Goal: Browse casually

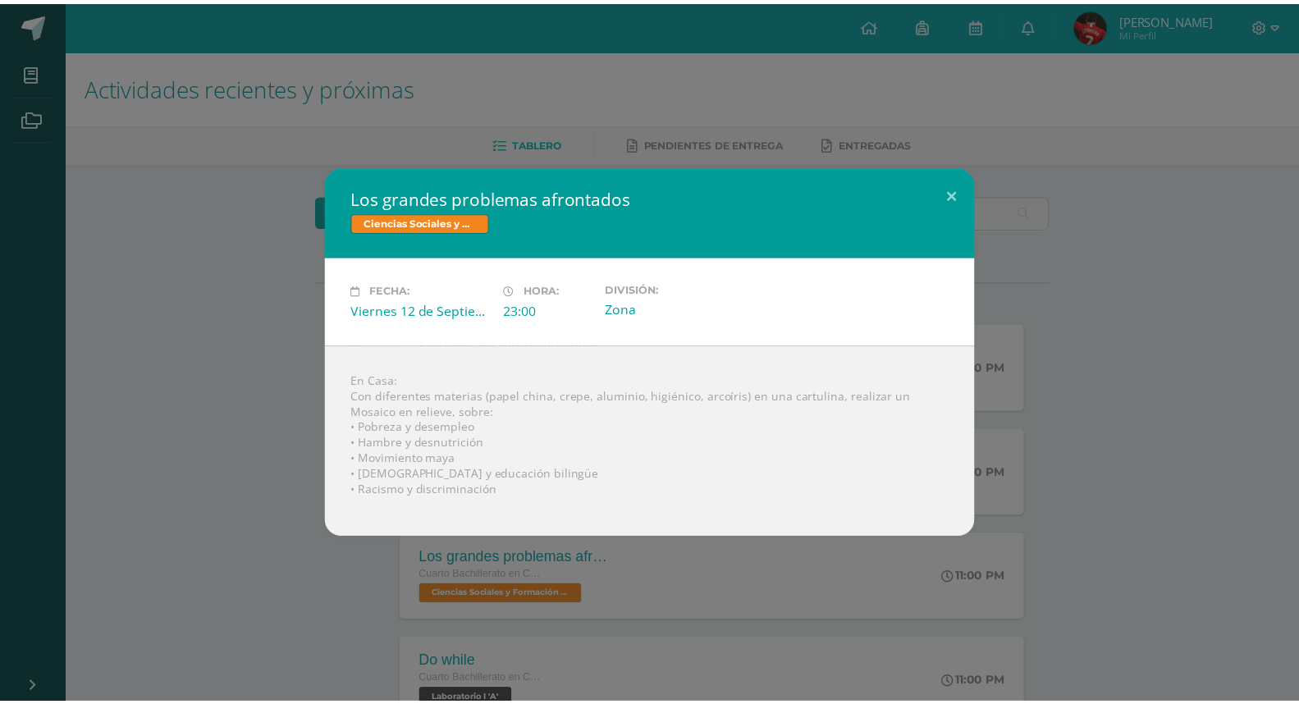
scroll to position [91, 0]
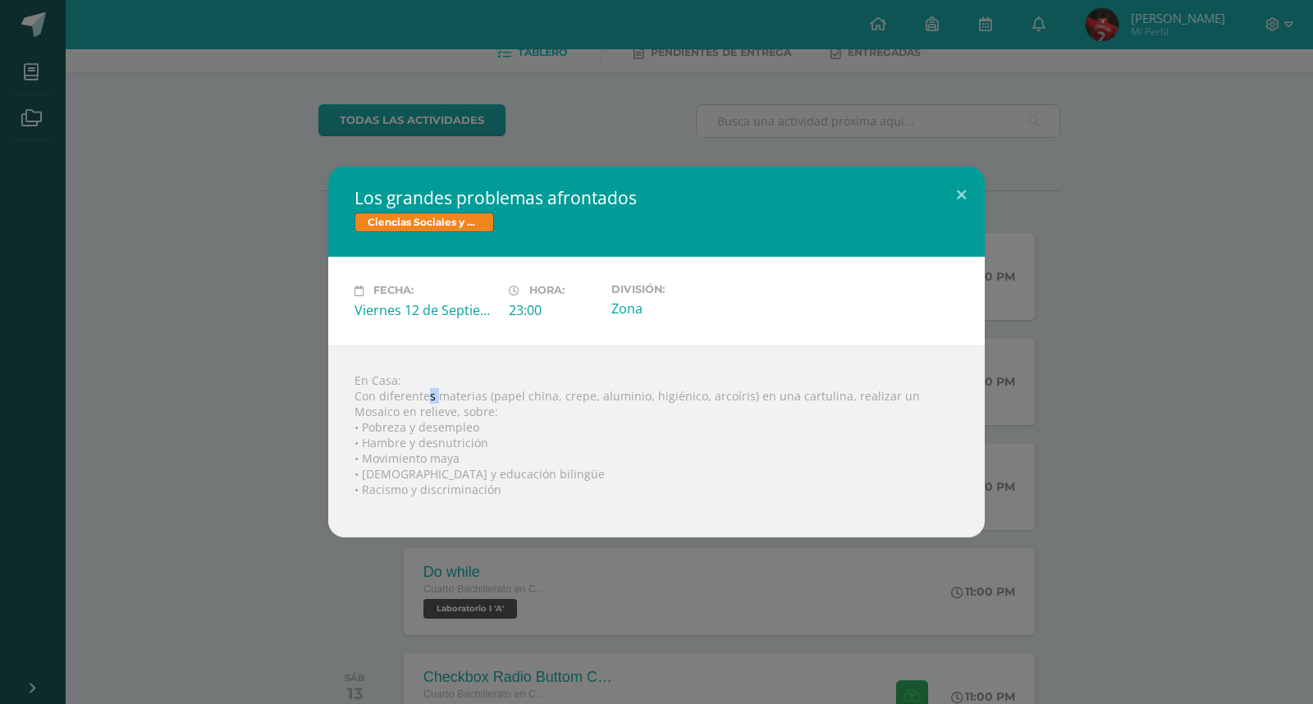
drag, startPoint x: 428, startPoint y: 400, endPoint x: 437, endPoint y: 390, distance: 14.5
click at [437, 390] on div "En Casa: Con diferentes materias (papel china, crepe, aluminio, higiénico, arco…" at bounding box center [656, 441] width 656 height 192
drag, startPoint x: 443, startPoint y: 389, endPoint x: 490, endPoint y: 391, distance: 46.8
click at [445, 389] on div "En Casa: Con diferentes materias (papel china, crepe, aluminio, higiénico, arco…" at bounding box center [656, 441] width 656 height 192
click at [570, 383] on div "En Casa: Con diferentes materias (papel china, crepe, aluminio, higiénico, arco…" at bounding box center [656, 441] width 656 height 192
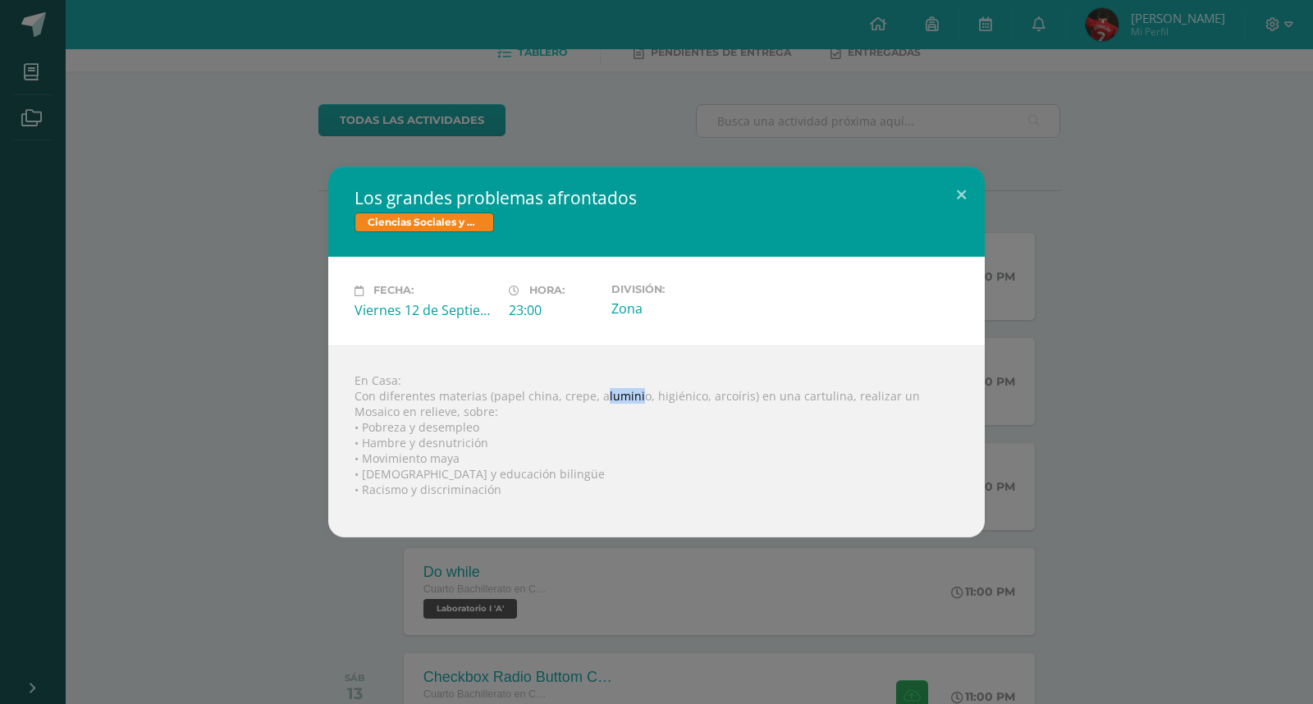
drag, startPoint x: 600, startPoint y: 396, endPoint x: 633, endPoint y: 397, distance: 32.9
click at [632, 397] on div "En Casa: Con diferentes materias (papel china, crepe, aluminio, higiénico, arco…" at bounding box center [656, 441] width 656 height 192
click at [667, 395] on div "En Casa: Con diferentes materias (papel china, crepe, aluminio, higiénico, arco…" at bounding box center [656, 441] width 656 height 192
drag, startPoint x: 665, startPoint y: 396, endPoint x: 614, endPoint y: 399, distance: 50.9
click at [614, 399] on div "En Casa: Con diferentes materias (papel china, crepe, aluminio, higiénico, arco…" at bounding box center [656, 441] width 656 height 192
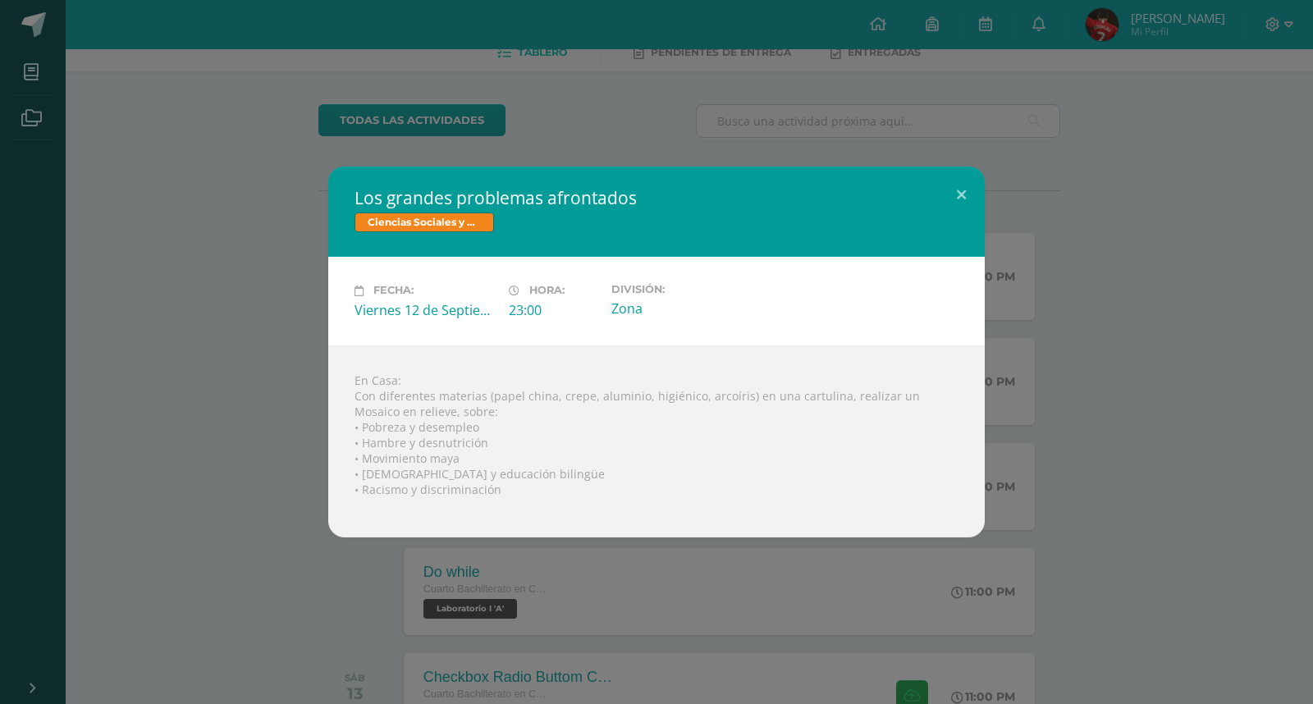
click at [739, 388] on div "En Casa: Con diferentes materias (papel china, crepe, aluminio, higiénico, arco…" at bounding box center [656, 441] width 656 height 192
drag, startPoint x: 726, startPoint y: 392, endPoint x: 711, endPoint y: 392, distance: 14.8
click at [711, 392] on div "En Casa: Con diferentes materias (papel china, crepe, aluminio, higiénico, arco…" at bounding box center [656, 441] width 656 height 192
drag, startPoint x: 685, startPoint y: 394, endPoint x: 638, endPoint y: 397, distance: 47.7
click at [638, 395] on div "En Casa: Con diferentes materias (papel china, crepe, aluminio, higiénico, arco…" at bounding box center [656, 441] width 656 height 192
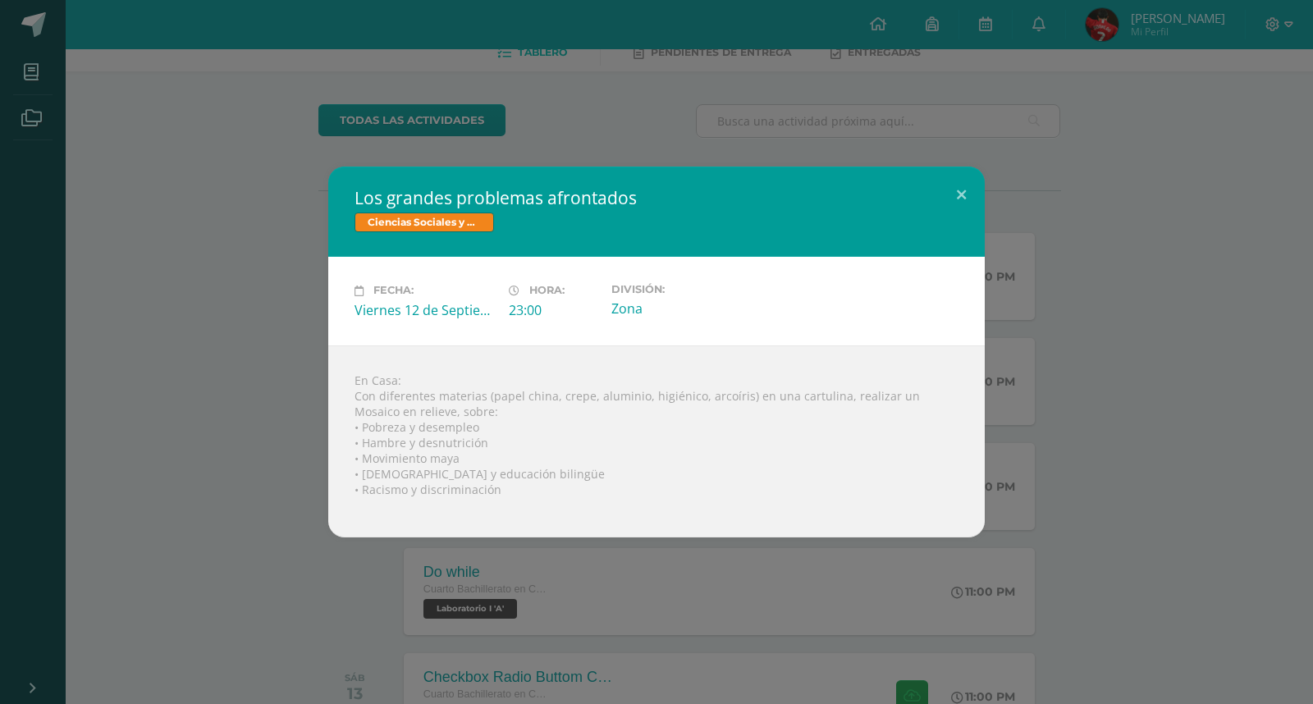
click at [635, 396] on div "En Casa: Con diferentes materias (papel china, crepe, aluminio, higiénico, arco…" at bounding box center [656, 441] width 656 height 192
drag, startPoint x: 734, startPoint y: 402, endPoint x: 707, endPoint y: 403, distance: 27.1
click at [707, 403] on div "En Casa: Con diferentes materias (papel china, crepe, aluminio, higiénico, arco…" at bounding box center [656, 441] width 656 height 192
click at [666, 412] on div "En Casa: Con diferentes materias (papel china, crepe, aluminio, higiénico, arco…" at bounding box center [656, 441] width 656 height 192
drag, startPoint x: 797, startPoint y: 398, endPoint x: 777, endPoint y: 388, distance: 22.0
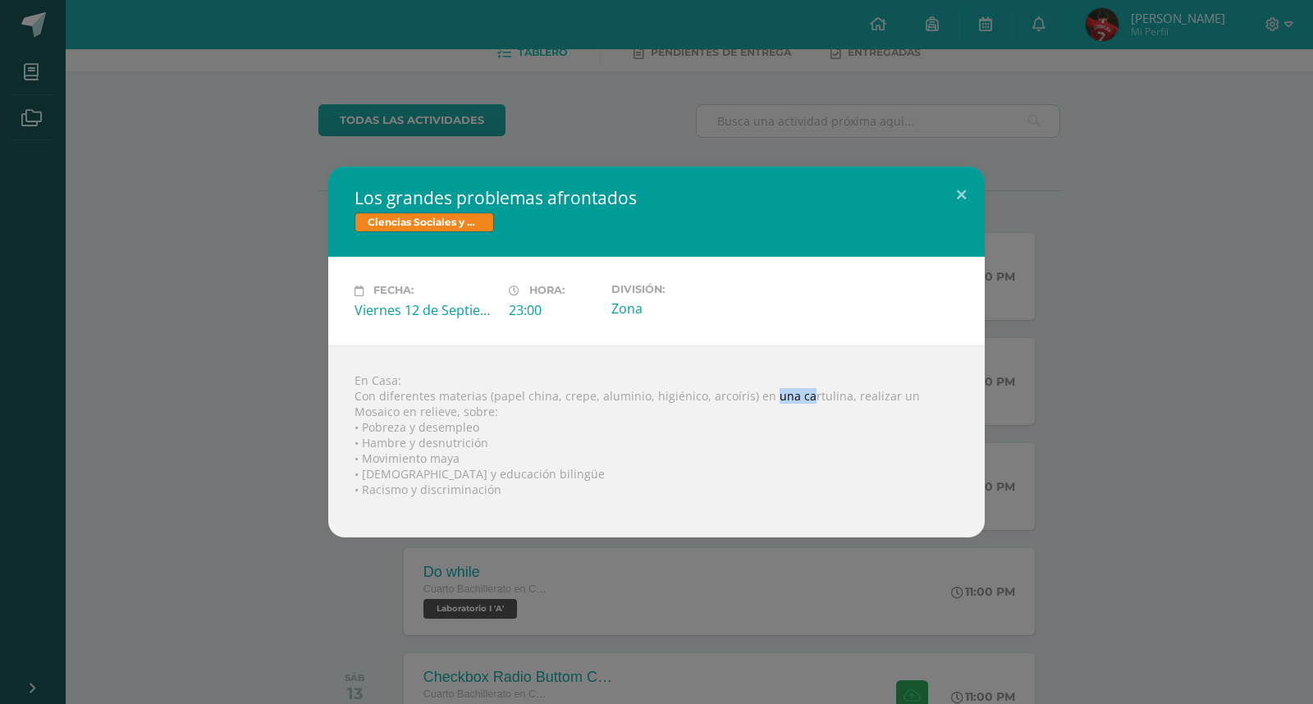
click at [764, 391] on div "En Casa: Con diferentes materias (papel china, crepe, aluminio, higiénico, arco…" at bounding box center [656, 441] width 656 height 192
click at [850, 388] on div "En Casa: Con diferentes materias (papel china, crepe, aluminio, higiénico, arco…" at bounding box center [656, 441] width 656 height 192
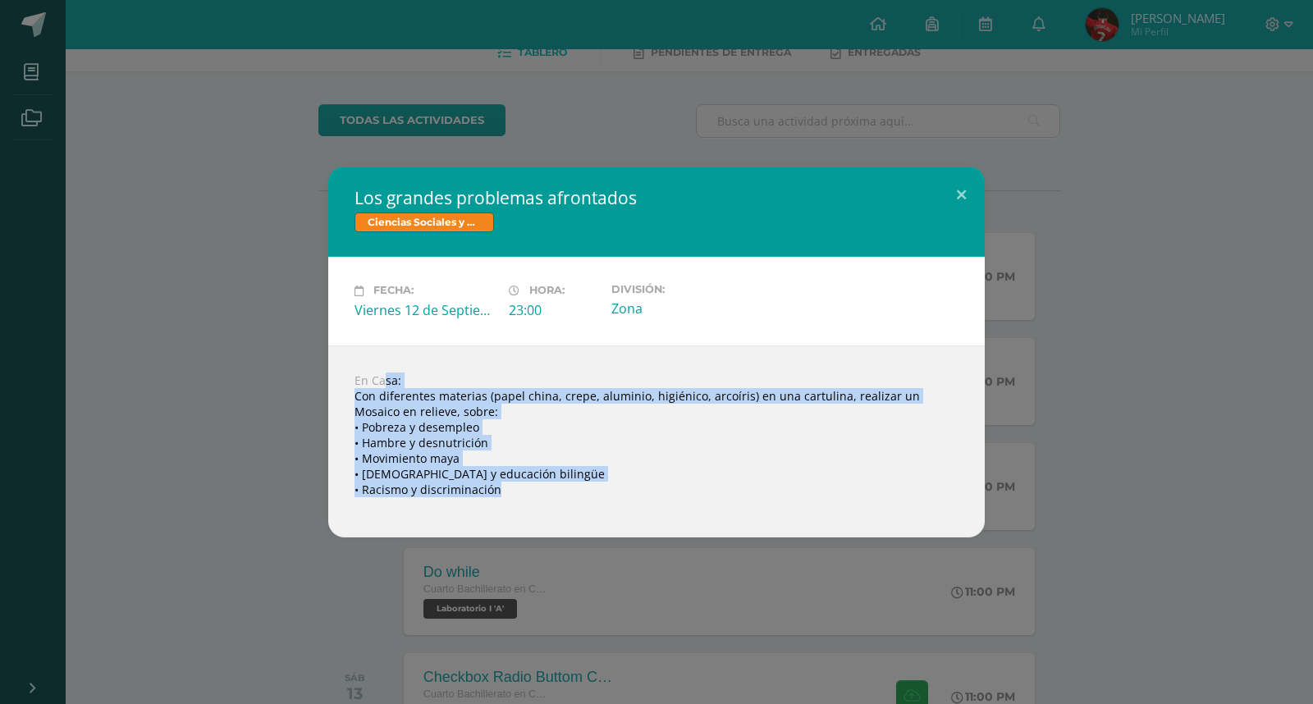
drag, startPoint x: 347, startPoint y: 382, endPoint x: 554, endPoint y: 537, distance: 258.5
click at [555, 538] on div "Los grandes problemas afrontados Ciencias Sociales y Formación Ciudadana Fecha:…" at bounding box center [656, 352] width 1313 height 704
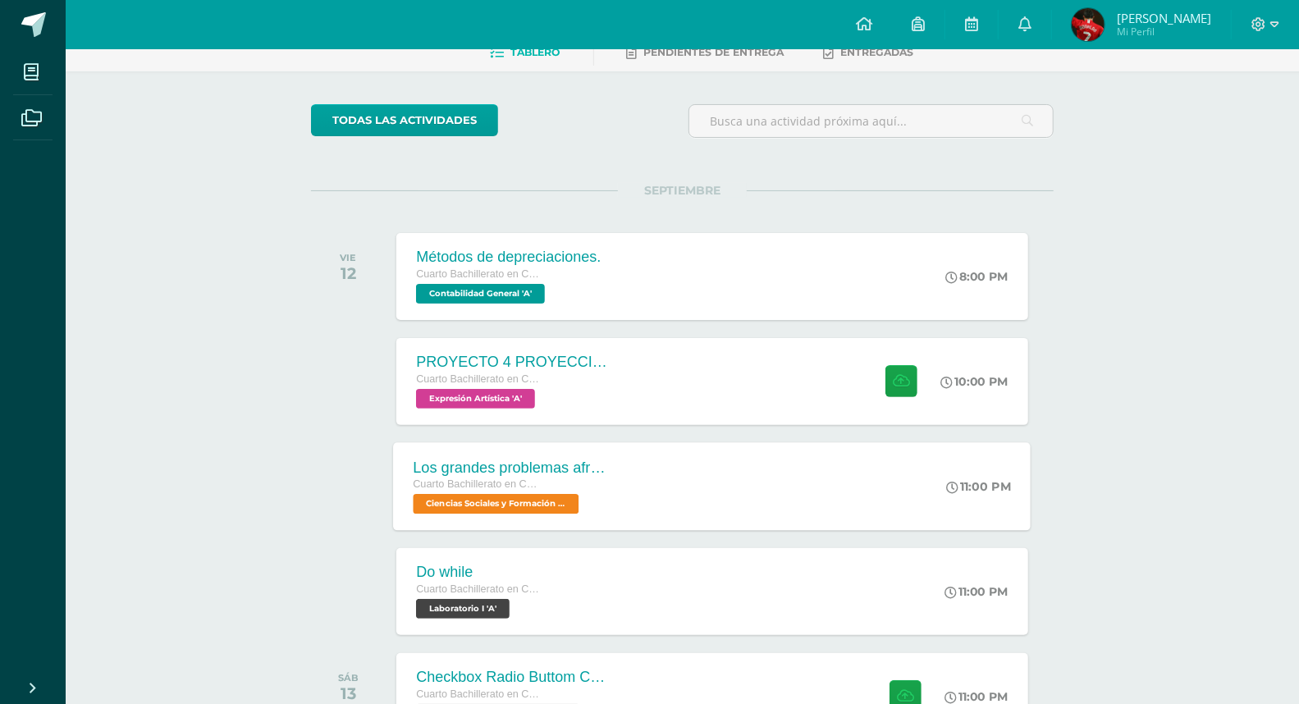
click at [478, 484] on span "Cuarto Bachillerato en CCLL con Orientación en Computación" at bounding box center [476, 483] width 125 height 11
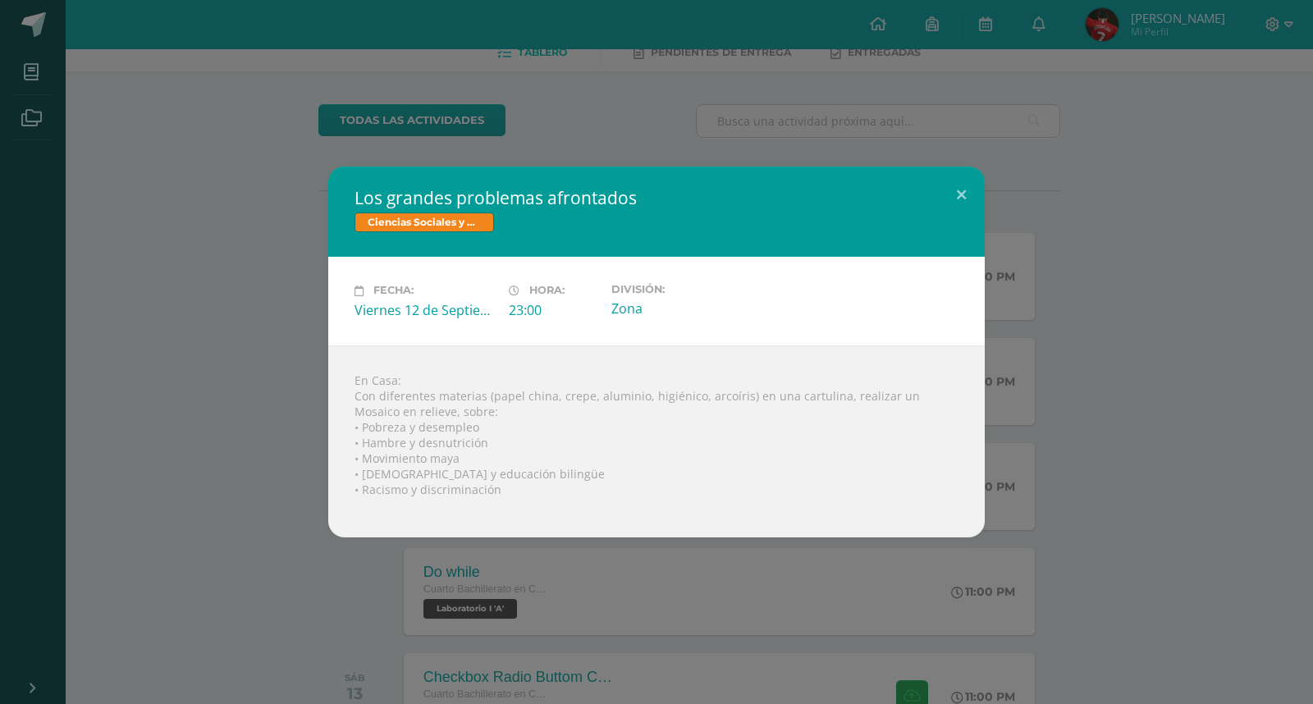
drag, startPoint x: 450, startPoint y: 464, endPoint x: 347, endPoint y: 341, distance: 160.2
click at [347, 341] on div "Los grandes problemas afrontados Ciencias Sociales y Formación Ciudadana Fecha:…" at bounding box center [656, 352] width 656 height 370
click at [496, 496] on div "En Casa: Con diferentes materias (papel china, crepe, aluminio, higiénico, arco…" at bounding box center [656, 441] width 656 height 192
drag, startPoint x: 513, startPoint y: 479, endPoint x: 497, endPoint y: 503, distance: 28.5
click at [497, 504] on div "En Casa: Con diferentes materias (papel china, crepe, aluminio, higiénico, arco…" at bounding box center [656, 441] width 656 height 192
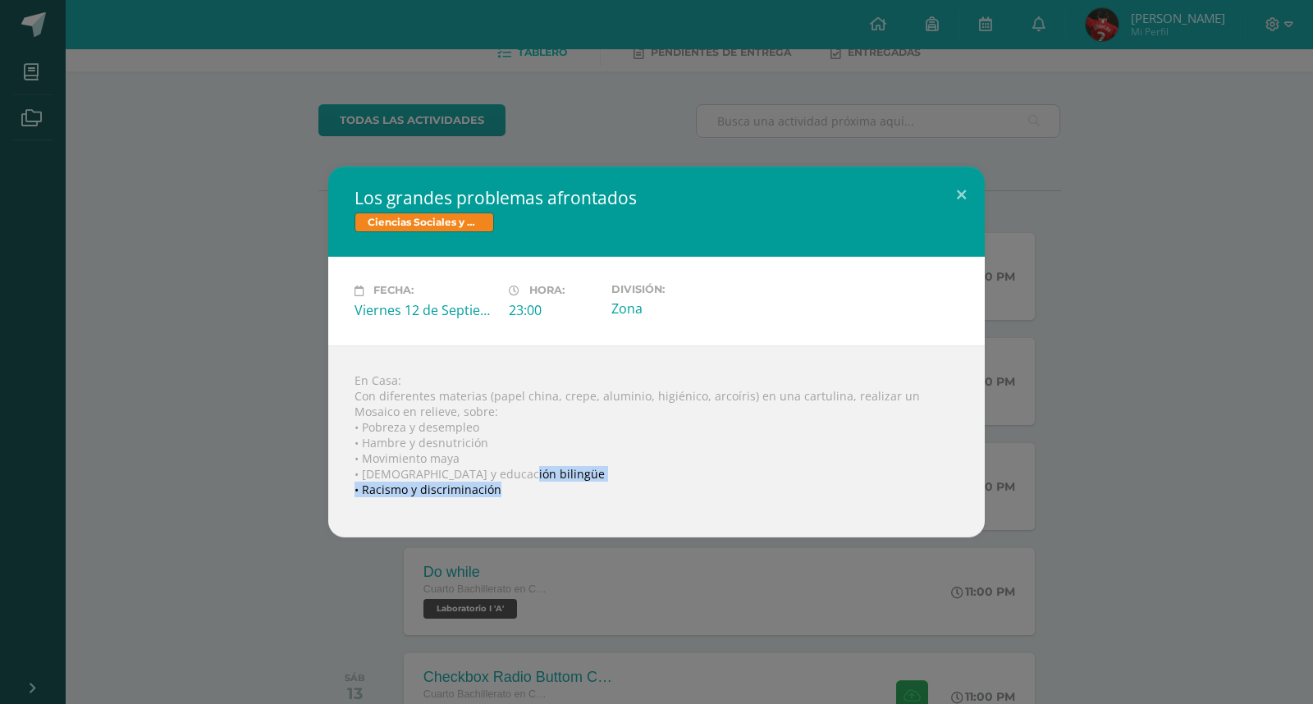
drag, startPoint x: 514, startPoint y: 497, endPoint x: 506, endPoint y: 487, distance: 12.3
click at [514, 495] on div "En Casa: Con diferentes materias (papel china, crepe, aluminio, higiénico, arco…" at bounding box center [656, 441] width 656 height 192
click at [501, 487] on div "En Casa: Con diferentes materias (papel china, crepe, aluminio, higiénico, arco…" at bounding box center [656, 441] width 656 height 192
click at [495, 493] on div "En Casa: Con diferentes materias (papel china, crepe, aluminio, higiénico, arco…" at bounding box center [656, 441] width 656 height 192
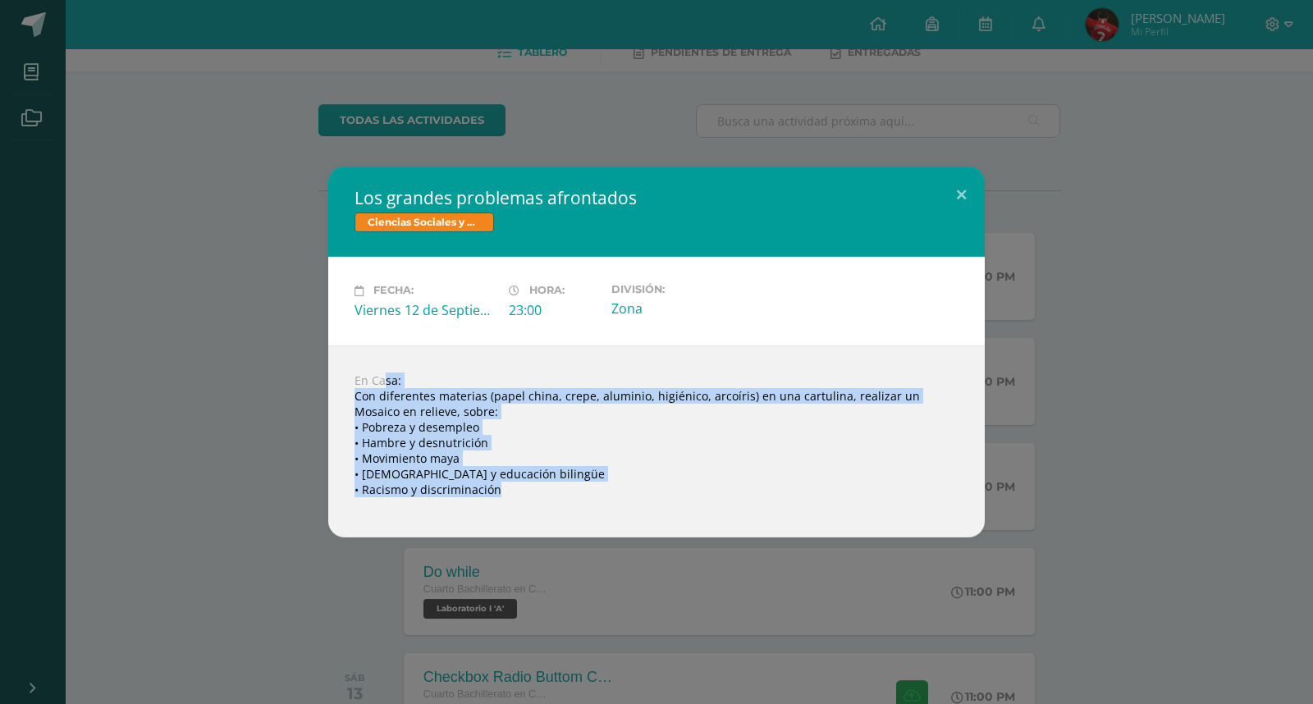
drag, startPoint x: 496, startPoint y: 494, endPoint x: 341, endPoint y: 381, distance: 192.0
click at [341, 381] on div "En Casa: Con diferentes materias (papel china, crepe, aluminio, higiénico, arco…" at bounding box center [656, 441] width 656 height 192
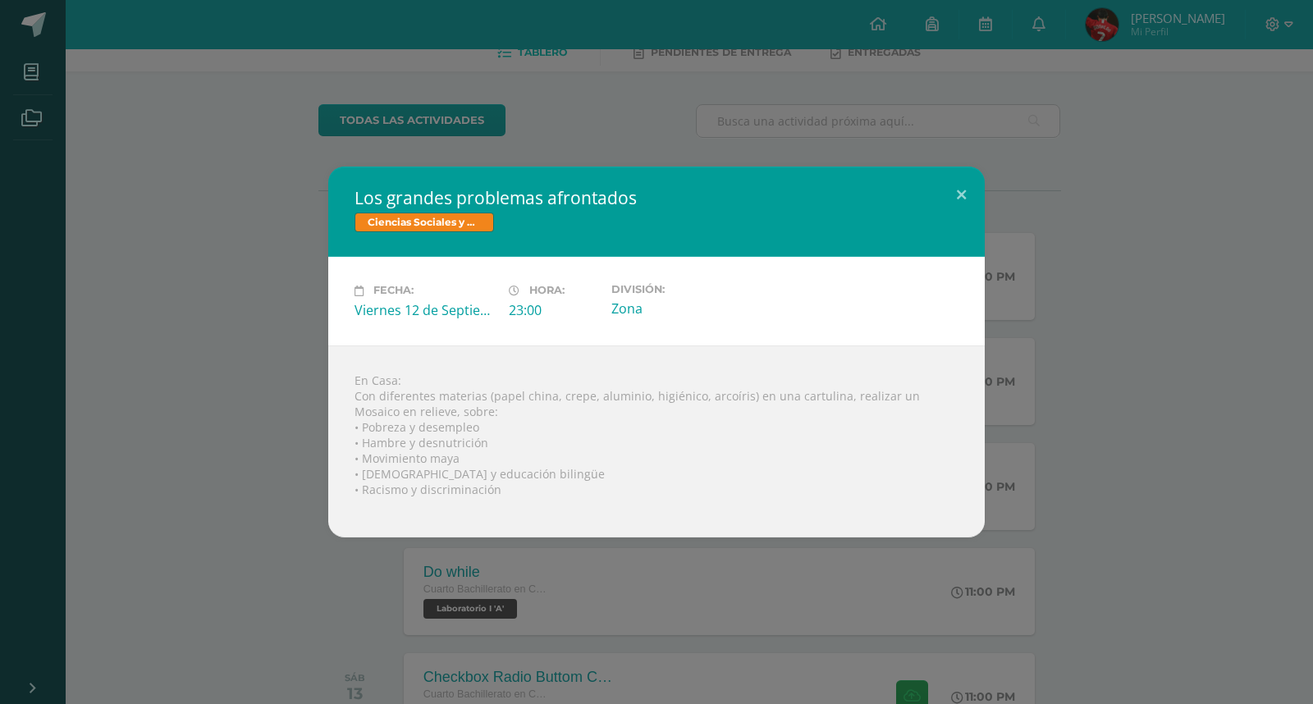
click at [205, 343] on div "Los grandes problemas afrontados Ciencias Sociales y Formación Ciudadana Fecha:…" at bounding box center [657, 352] width 1300 height 370
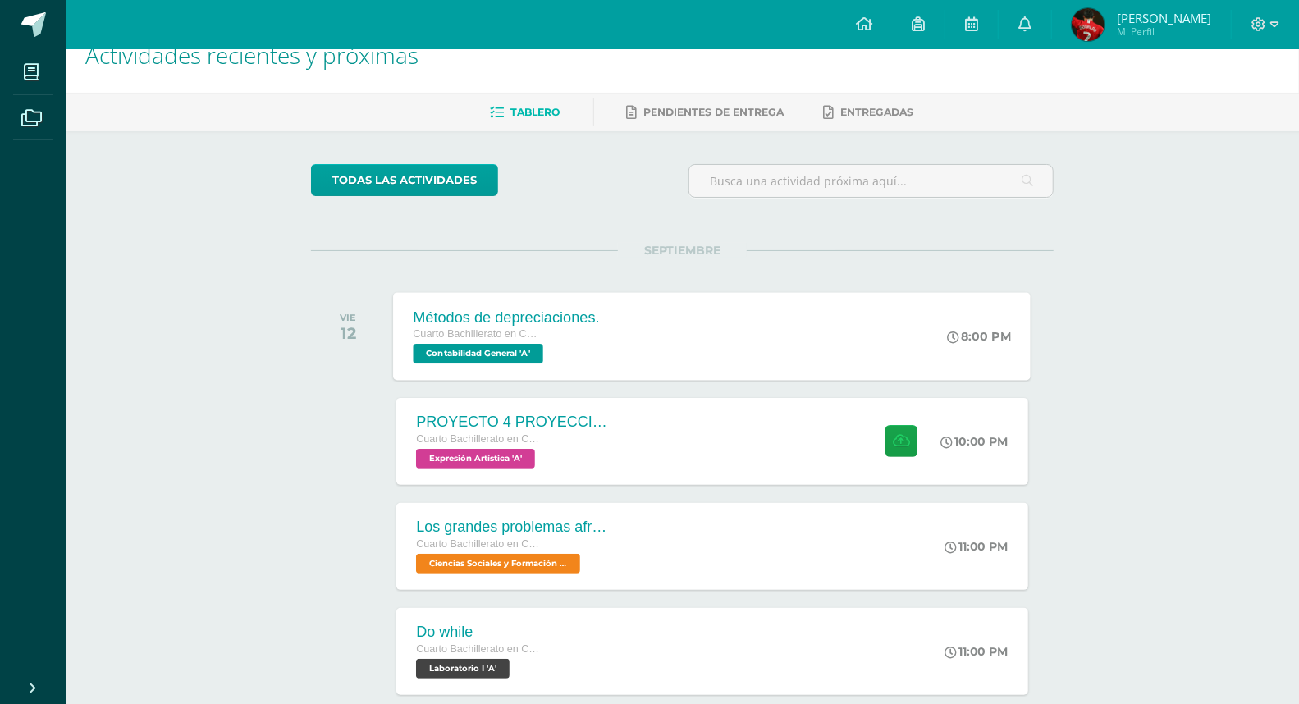
scroll to position [0, 0]
